Goal: Information Seeking & Learning: Learn about a topic

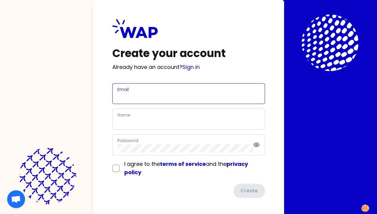
click at [117, 94] on input "Email" at bounding box center [188, 97] width 142 height 8
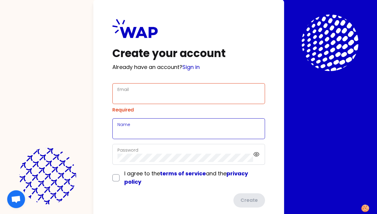
drag, startPoint x: 48, startPoint y: 120, endPoint x: 47, endPoint y: 125, distance: 5.1
click at [112, 120] on div "Name" at bounding box center [188, 129] width 152 height 21
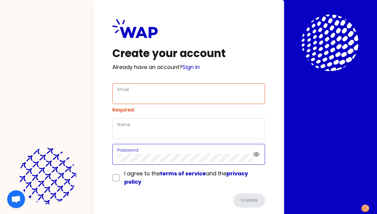
click at [117, 157] on div "Password" at bounding box center [185, 154] width 136 height 15
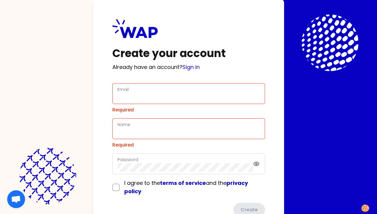
click at [93, 135] on div "Create your account Already have an account? Sign in Email Required Name Requir…" at bounding box center [188, 118] width 191 height 236
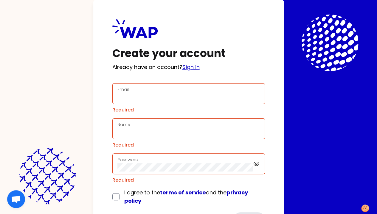
click at [182, 68] on link "Sign in" at bounding box center [190, 66] width 17 height 7
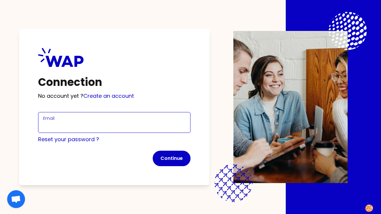
click at [65, 125] on input "Email" at bounding box center [114, 126] width 142 height 8
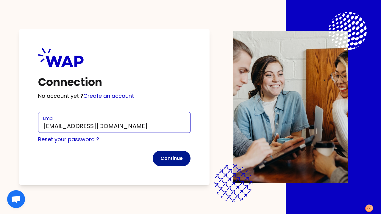
type input "yang.yu@somfy.com"
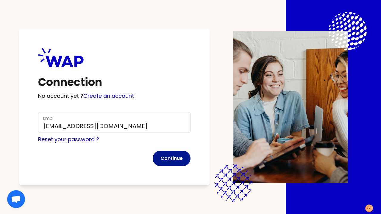
click at [168, 159] on button "Continue" at bounding box center [172, 158] width 38 height 15
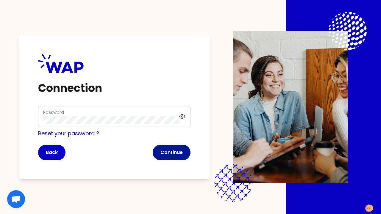
click at [169, 152] on button "Continue" at bounding box center [172, 152] width 38 height 15
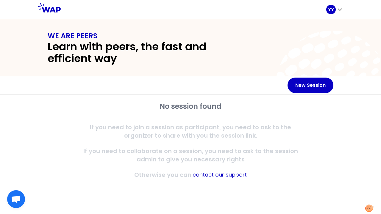
click at [219, 134] on p "If you need to join a session as participant, you need to ask to the organizer …" at bounding box center [190, 131] width 229 height 17
drag, startPoint x: 159, startPoint y: 106, endPoint x: 232, endPoint y: 107, distance: 73.0
click at [232, 107] on h2 "No session found" at bounding box center [190, 107] width 229 height 10
drag, startPoint x: 232, startPoint y: 107, endPoint x: 212, endPoint y: 121, distance: 24.1
click at [212, 121] on div "No session found If you need to join a session as participant, you need to ask …" at bounding box center [190, 140] width 229 height 77
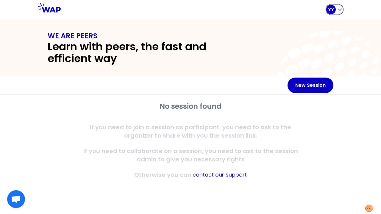
click at [340, 10] on icon "button" at bounding box center [340, 10] width 4 height 2
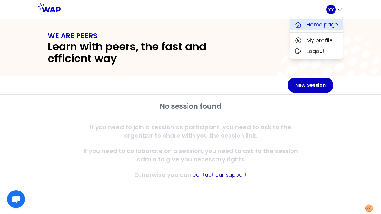
click at [317, 24] on span "Home page" at bounding box center [322, 25] width 31 height 8
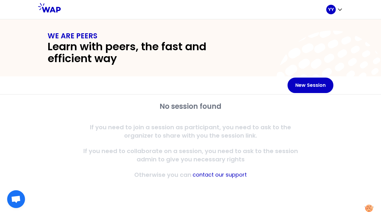
click at [235, 65] on div "WE ARE PEERS Learn with peers, the fast and efficient way" at bounding box center [190, 47] width 381 height 57
click at [48, 6] on icon at bounding box center [49, 8] width 23 height 10
click at [194, 146] on div "No session found If you need to join a session as participant, you need to ask …" at bounding box center [190, 140] width 229 height 77
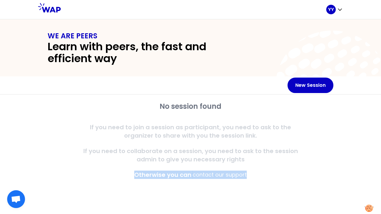
drag, startPoint x: 132, startPoint y: 175, endPoint x: 279, endPoint y: 180, distance: 146.6
click at [279, 180] on div "No session found If you need to join a session as participant, you need to ask …" at bounding box center [190, 147] width 305 height 104
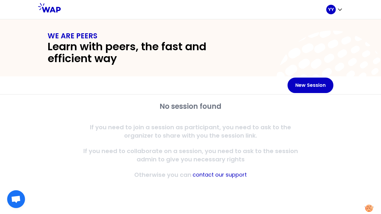
click at [195, 137] on p "If you need to join a session as participant, you need to ask to the organizer …" at bounding box center [190, 131] width 229 height 17
click at [205, 135] on p "If you need to join a session as participant, you need to ask to the organizer …" at bounding box center [190, 131] width 229 height 17
click at [218, 122] on div "No session found If you need to join a session as participant, you need to ask …" at bounding box center [190, 140] width 229 height 77
click at [258, 33] on h1 "WE ARE PEERS" at bounding box center [191, 36] width 286 height 10
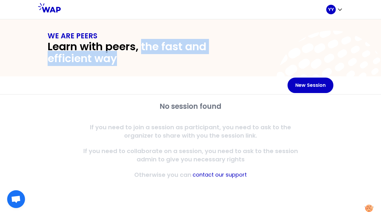
drag, startPoint x: 141, startPoint y: 47, endPoint x: 184, endPoint y: 65, distance: 46.9
click at [184, 65] on div "WE ARE PEERS Learn with peers, the fast and efficient way" at bounding box center [190, 47] width 381 height 57
click at [124, 66] on div "WE ARE PEERS Learn with peers, the fast and efficient way" at bounding box center [190, 47] width 381 height 57
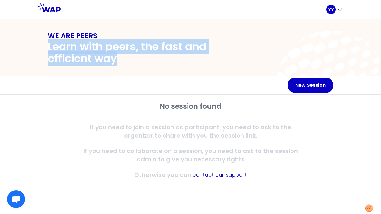
drag, startPoint x: 48, startPoint y: 45, endPoint x: 119, endPoint y: 62, distance: 72.9
click at [119, 62] on h2 "Learn with peers, the fast and efficient way" at bounding box center [148, 53] width 200 height 24
drag, startPoint x: 119, startPoint y: 62, endPoint x: 109, endPoint y: 72, distance: 14.1
click at [109, 72] on div "WE ARE PEERS Learn with peers, the fast and efficient way" at bounding box center [190, 47] width 381 height 57
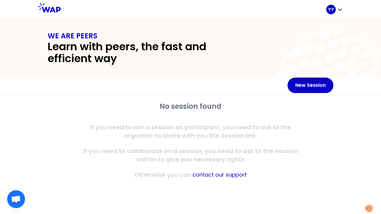
click at [47, 36] on div "WE ARE PEERS Learn with peers, the fast and efficient way" at bounding box center [190, 47] width 305 height 33
drag, startPoint x: 48, startPoint y: 35, endPoint x: 96, endPoint y: 38, distance: 48.9
click at [96, 38] on h1 "WE ARE PEERS" at bounding box center [191, 36] width 286 height 10
drag, startPoint x: 96, startPoint y: 38, endPoint x: 130, endPoint y: 63, distance: 41.7
click at [130, 63] on h2 "Learn with peers, the fast and efficient way" at bounding box center [148, 53] width 200 height 24
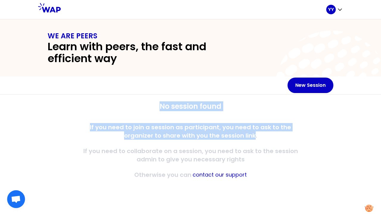
drag, startPoint x: 158, startPoint y: 104, endPoint x: 239, endPoint y: 137, distance: 87.2
click at [239, 137] on div "No session found If you need to join a session as participant, you need to ask …" at bounding box center [190, 140] width 229 height 77
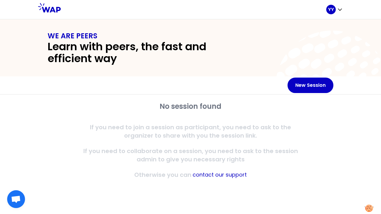
drag, startPoint x: 239, startPoint y: 137, endPoint x: 197, endPoint y: 149, distance: 43.4
click at [197, 149] on p "If you need to collaborate on a session, you need to ask to the session admin t…" at bounding box center [190, 155] width 229 height 17
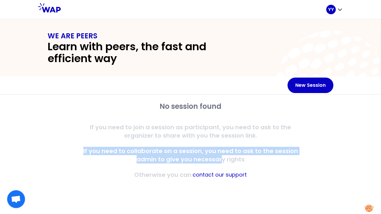
drag, startPoint x: 83, startPoint y: 150, endPoint x: 223, endPoint y: 158, distance: 140.8
click at [223, 158] on p "If you need to collaborate on a session, you need to ask to the session admin t…" at bounding box center [190, 155] width 229 height 17
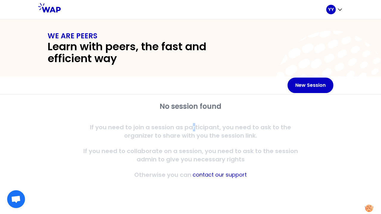
drag, startPoint x: 223, startPoint y: 158, endPoint x: 179, endPoint y: 125, distance: 55.1
click at [179, 125] on p "If you need to join a session as participant, you need to ask to the organizer …" at bounding box center [190, 131] width 229 height 17
drag, startPoint x: 179, startPoint y: 125, endPoint x: 217, endPoint y: 128, distance: 37.9
click at [217, 128] on p "If you need to join a session as participant, you need to ask to the organizer …" at bounding box center [190, 131] width 229 height 17
click at [279, 43] on div "WE ARE PEERS Learn with peers, the fast and efficient way" at bounding box center [190, 47] width 305 height 33
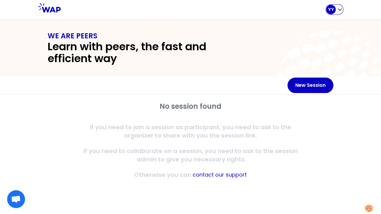
click at [340, 9] on icon "button" at bounding box center [340, 10] width 6 height 6
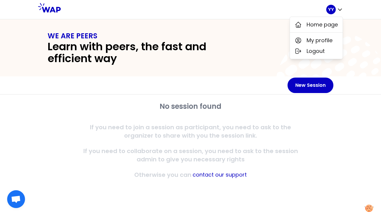
click at [232, 69] on div "WE ARE PEERS Learn with peers, the fast and efficient way" at bounding box center [190, 47] width 381 height 57
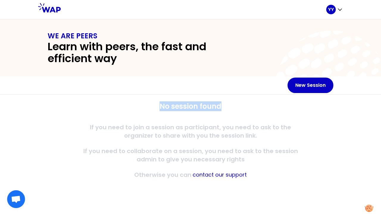
drag, startPoint x: 169, startPoint y: 105, endPoint x: 235, endPoint y: 109, distance: 66.8
click at [235, 109] on h2 "No session found" at bounding box center [190, 107] width 229 height 10
click at [172, 123] on p "If you need to join a session as participant, you need to ask to the organizer …" at bounding box center [190, 131] width 229 height 17
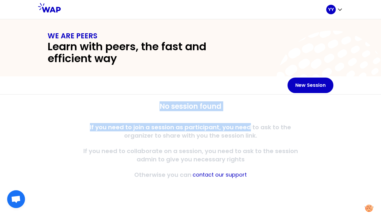
drag, startPoint x: 158, startPoint y: 107, endPoint x: 237, endPoint y: 115, distance: 79.6
click at [237, 115] on div "No session found If you need to join a session as participant, you need to ask …" at bounding box center [190, 140] width 229 height 77
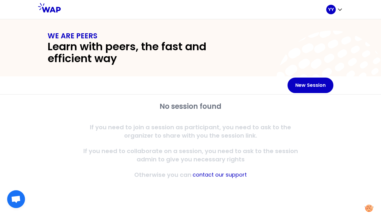
click at [182, 147] on p "If you need to collaborate on a session, you need to ask to the session admin t…" at bounding box center [190, 155] width 229 height 17
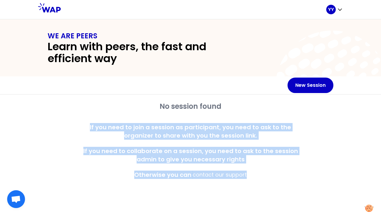
drag, startPoint x: 246, startPoint y: 164, endPoint x: 69, endPoint y: 118, distance: 182.9
click at [69, 118] on div "No session found If you need to join a session as participant, you need to ask …" at bounding box center [191, 140] width 286 height 77
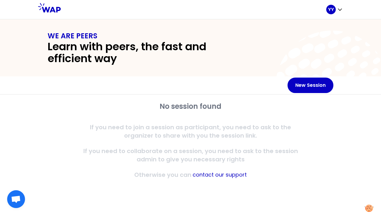
click at [206, 99] on div "No session found If you need to join a session as participant, you need to ask …" at bounding box center [190, 147] width 305 height 104
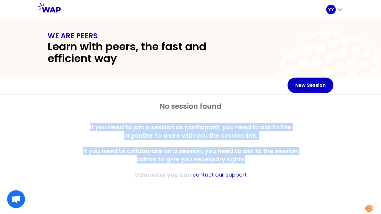
drag, startPoint x: 251, startPoint y: 160, endPoint x: 70, endPoint y: 113, distance: 186.9
click at [70, 113] on div "No session found If you need to join a session as participant, you need to ask …" at bounding box center [191, 140] width 286 height 77
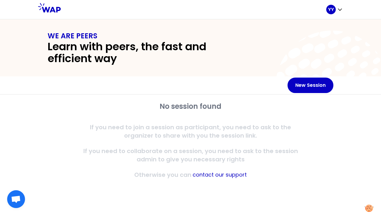
click at [204, 105] on h2 "No session found" at bounding box center [190, 107] width 229 height 10
click at [260, 105] on h2 "No session found" at bounding box center [190, 107] width 229 height 10
drag, startPoint x: 158, startPoint y: 105, endPoint x: 208, endPoint y: 106, distance: 49.7
click at [208, 106] on h2 "No session found" at bounding box center [190, 107] width 229 height 10
drag, startPoint x: 208, startPoint y: 106, endPoint x: 250, endPoint y: 125, distance: 46.1
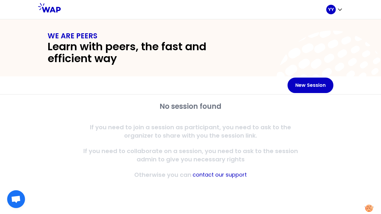
click at [250, 125] on p "If you need to join a session as participant, you need to ask to the organizer …" at bounding box center [190, 131] width 229 height 17
drag, startPoint x: 250, startPoint y: 125, endPoint x: 266, endPoint y: 48, distance: 78.6
click at [266, 48] on div "WE ARE PEERS Learn with peers, the fast and efficient way" at bounding box center [190, 47] width 305 height 33
click at [340, 10] on icon "button" at bounding box center [340, 10] width 6 height 6
click at [219, 58] on h2 "Learn with peers, the fast and efficient way" at bounding box center [148, 53] width 200 height 24
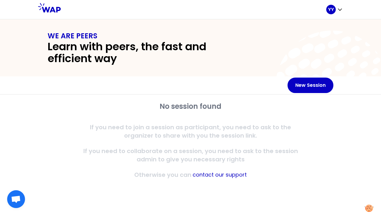
click at [278, 39] on h1 "WE ARE PEERS" at bounding box center [191, 36] width 286 height 10
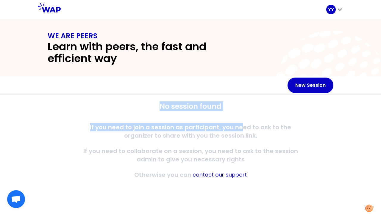
drag, startPoint x: 161, startPoint y: 105, endPoint x: 230, endPoint y: 117, distance: 70.4
click at [230, 117] on div "No session found If you need to join a session as participant, you need to ask …" at bounding box center [190, 140] width 229 height 77
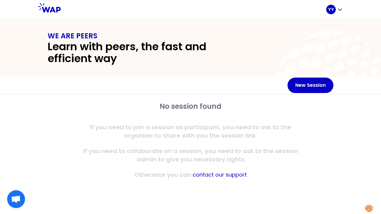
drag, startPoint x: 230, startPoint y: 117, endPoint x: 292, endPoint y: 150, distance: 70.3
click at [292, 150] on p "If you need to collaborate on a session, you need to ask to the session admin t…" at bounding box center [190, 155] width 229 height 17
click at [366, 210] on img at bounding box center [370, 209] width 10 height 8
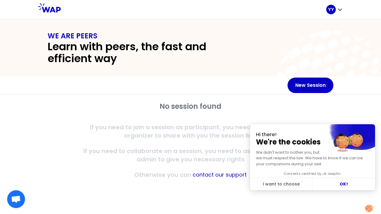
click at [14, 196] on span "Open chat" at bounding box center [16, 200] width 10 height 8
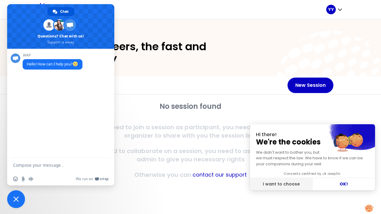
click at [289, 184] on button "I want to choose" at bounding box center [281, 184] width 63 height 13
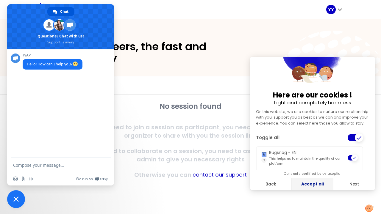
click at [313, 185] on button "Accept all" at bounding box center [313, 184] width 42 height 13
click at [321, 186] on button "Accept all" at bounding box center [313, 184] width 42 height 13
click at [349, 183] on button "Next" at bounding box center [355, 184] width 42 height 13
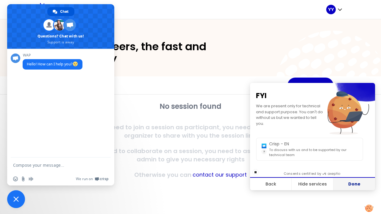
click at [354, 184] on button "Done" at bounding box center [355, 184] width 42 height 13
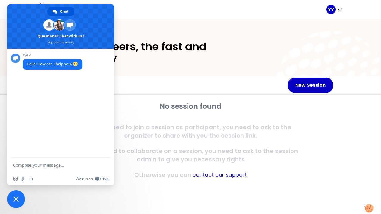
click at [371, 208] on img at bounding box center [370, 209] width 10 height 8
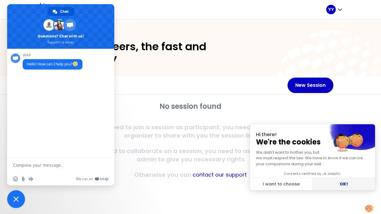
click at [344, 184] on button "OK!" at bounding box center [344, 184] width 63 height 13
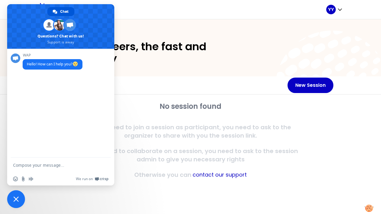
click at [14, 199] on span "Close chat" at bounding box center [15, 199] width 5 height 5
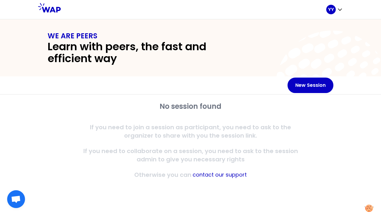
click at [233, 119] on div "No session found If you need to join a session as participant, you need to ask …" at bounding box center [190, 140] width 229 height 77
click at [294, 10] on div at bounding box center [194, 9] width 266 height 19
click at [283, 13] on div at bounding box center [194, 9] width 266 height 19
click at [262, 42] on div "WE ARE PEERS Learn with peers, the fast and efficient way" at bounding box center [190, 47] width 305 height 33
click at [276, 45] on div "WE ARE PEERS Learn with peers, the fast and efficient way" at bounding box center [190, 47] width 305 height 33
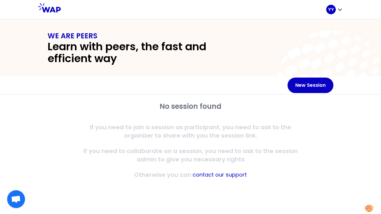
click at [267, 45] on div "WE ARE PEERS Learn with peers, the fast and efficient way" at bounding box center [190, 47] width 305 height 33
